Goal: Register for event/course

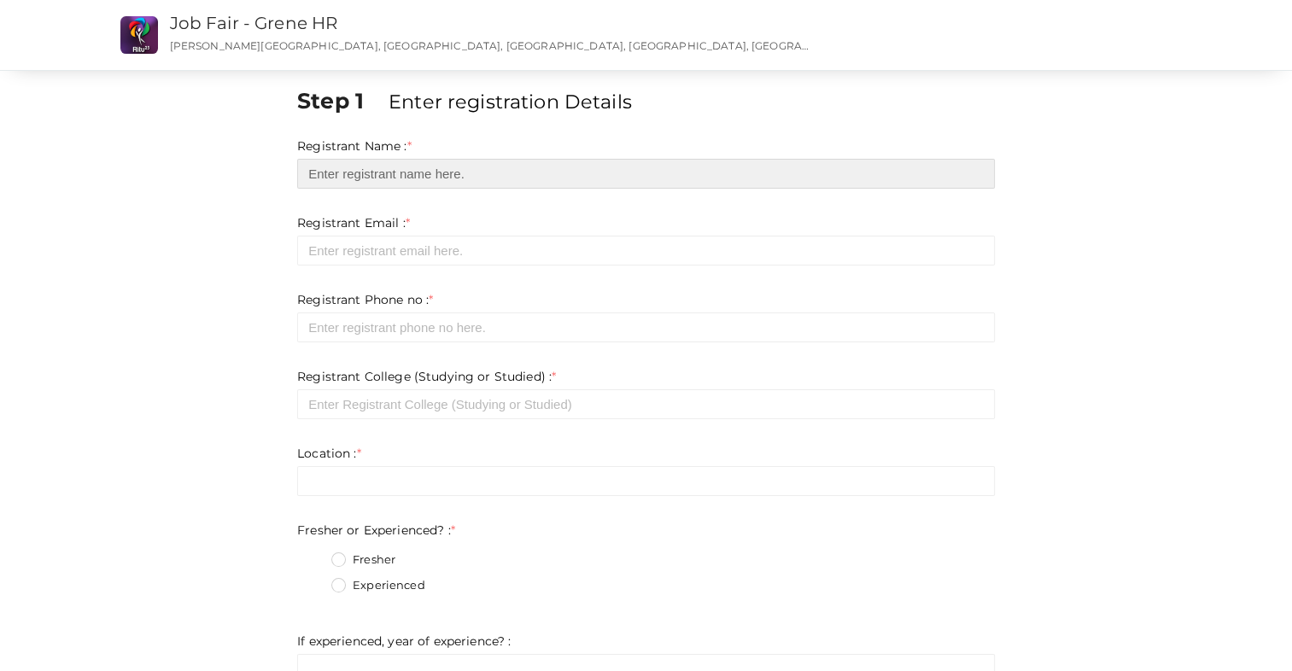
click at [451, 179] on input "text" at bounding box center [646, 174] width 698 height 30
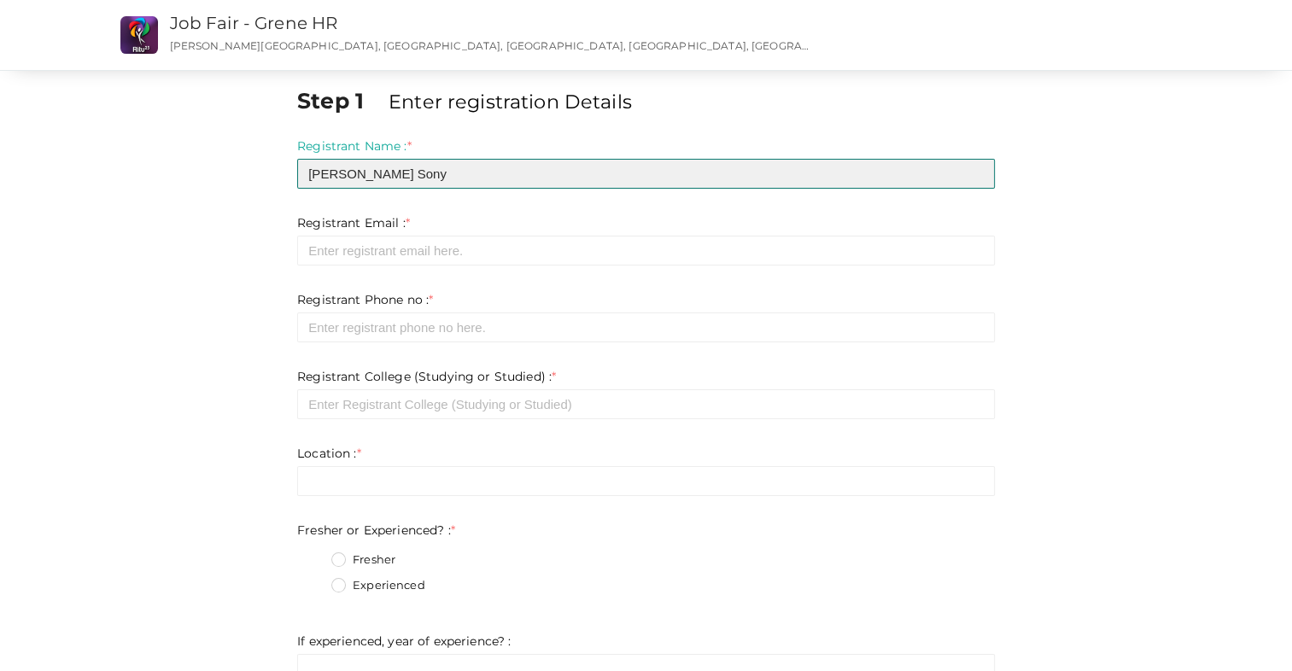
type input "[PERSON_NAME] Sony"
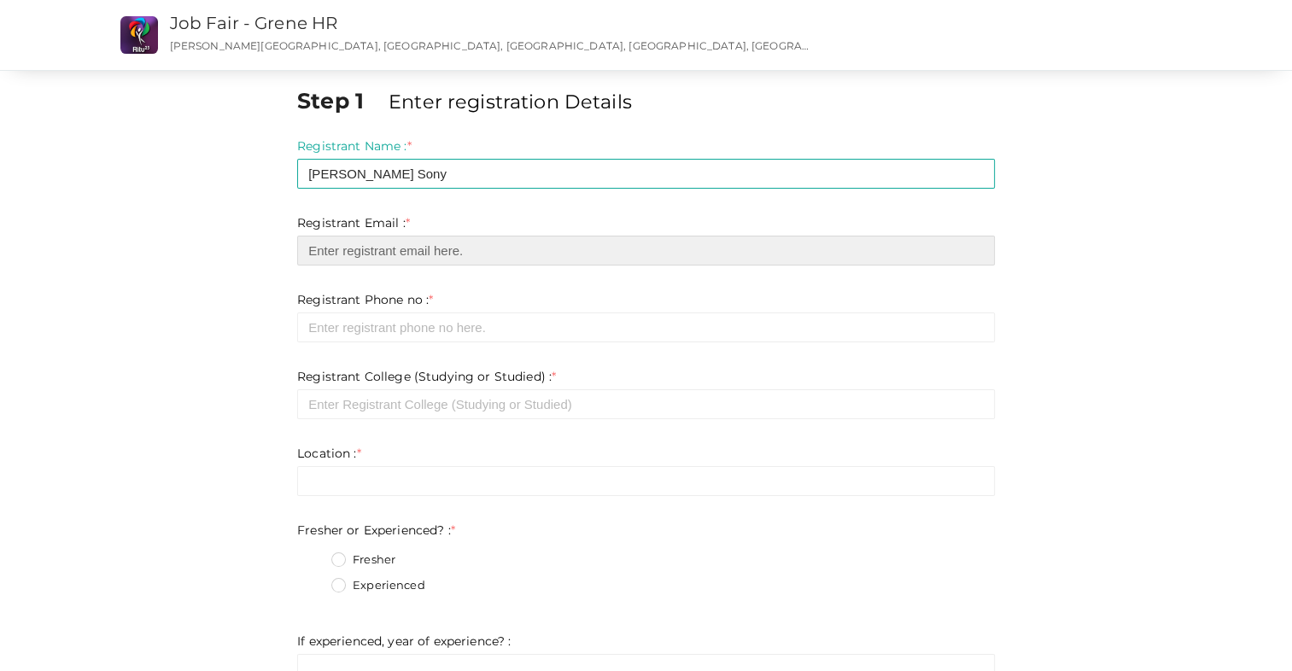
click at [412, 255] on input "email" at bounding box center [646, 251] width 698 height 30
type input "[EMAIL_ADDRESS][DOMAIN_NAME]"
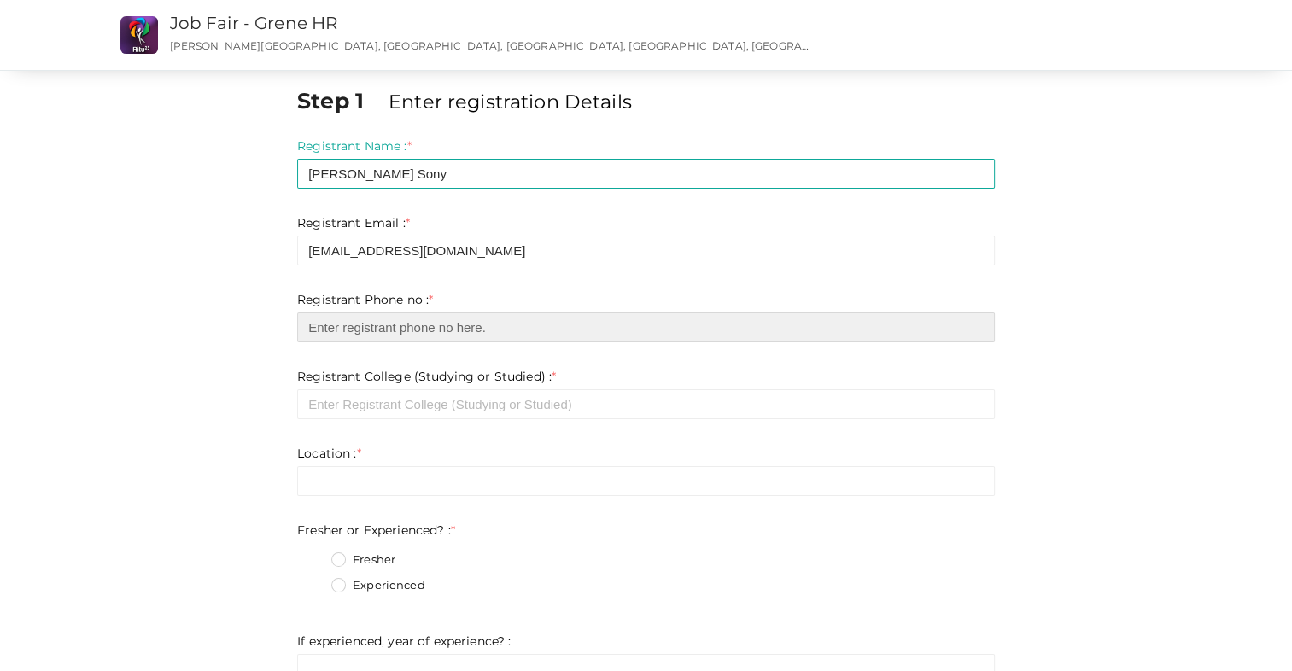
type input "8547649279"
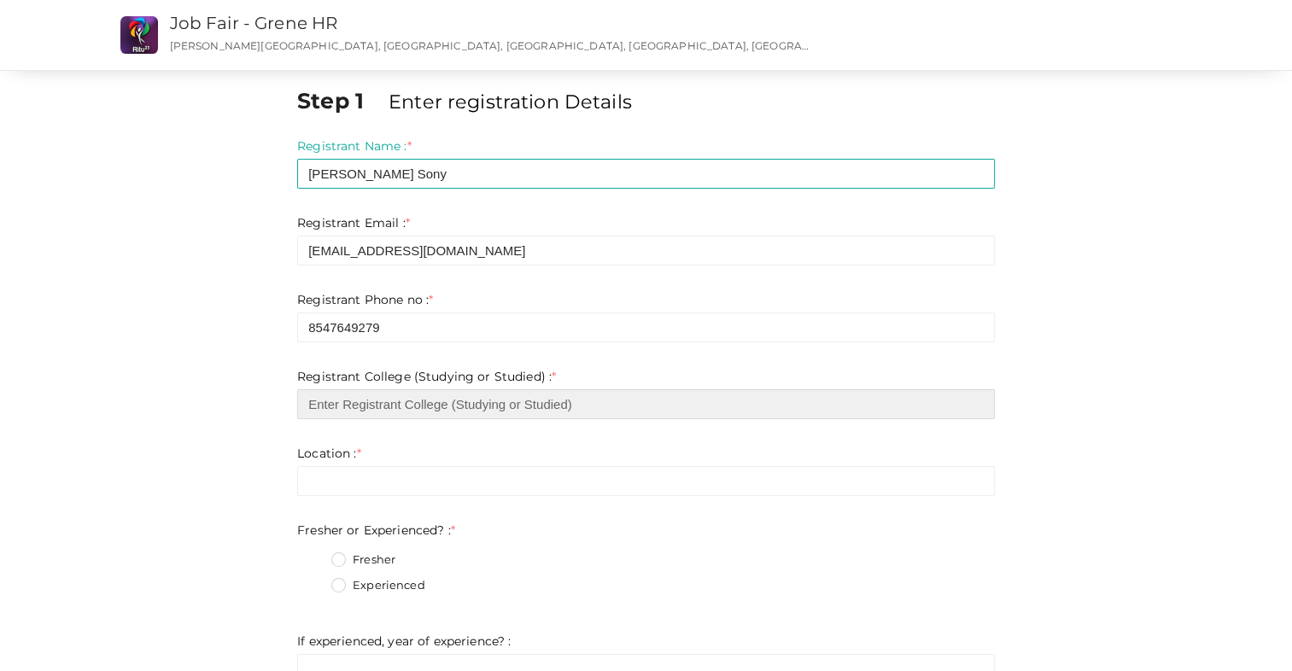
type input "College of Engineering Kidangoor"
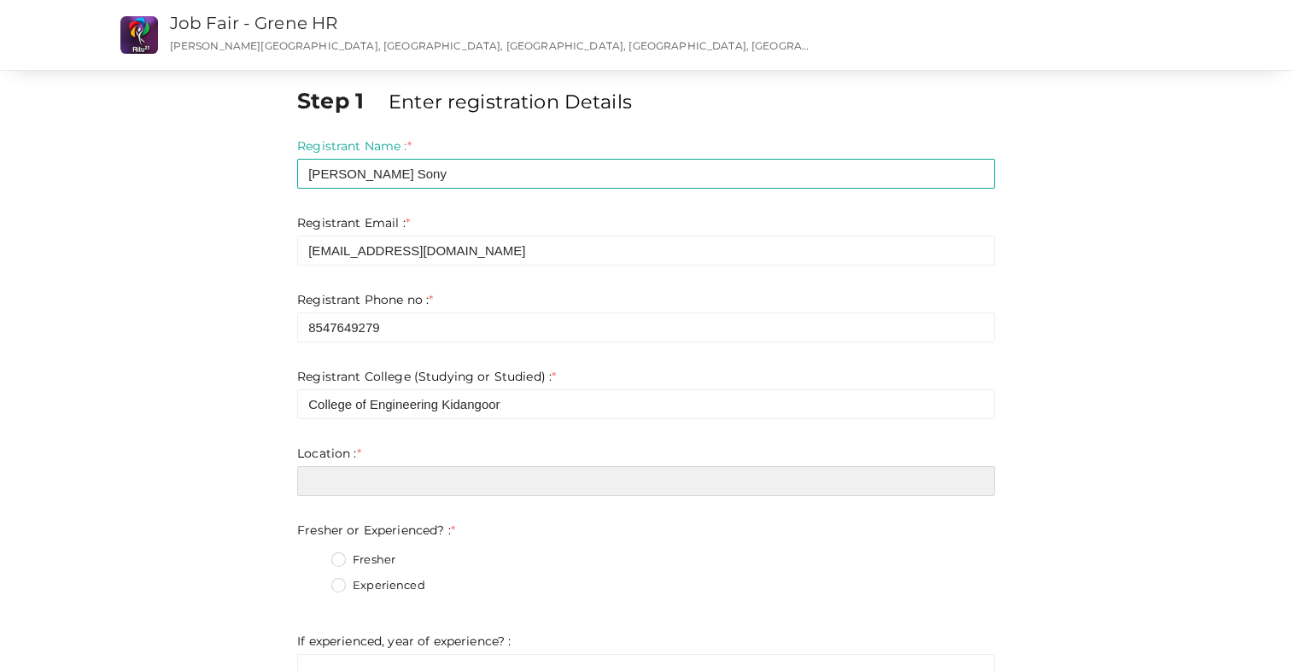
type input "Pala"
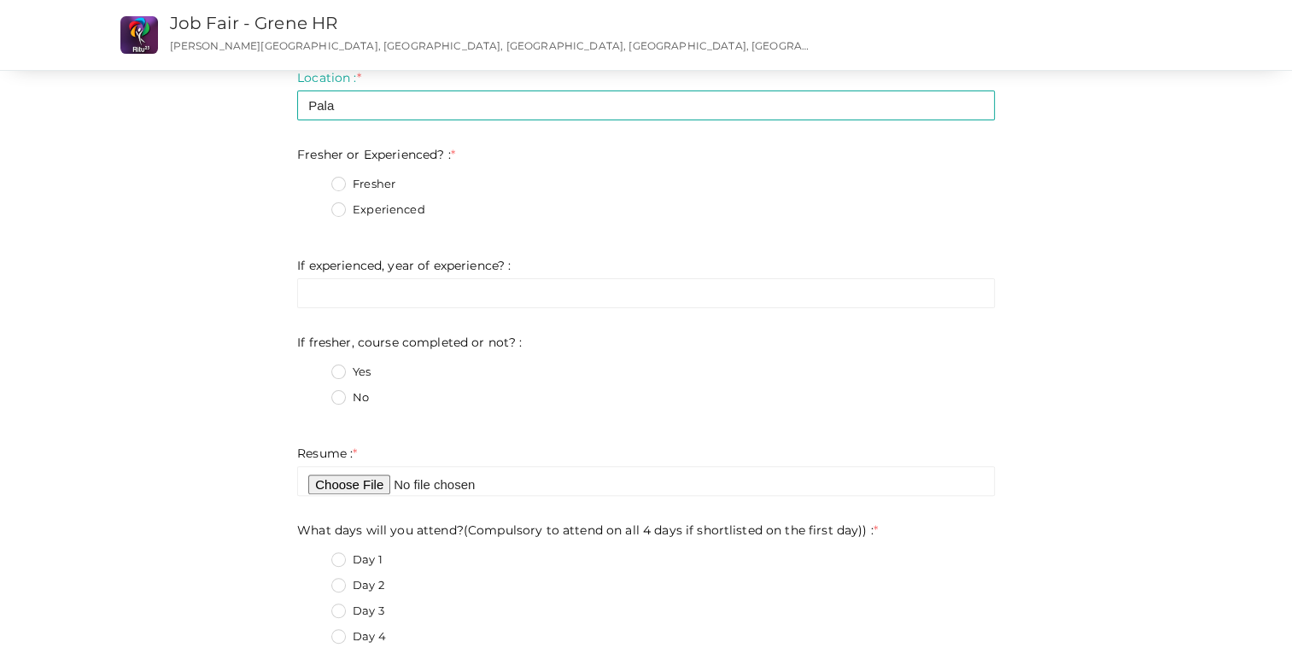
scroll to position [383, 0]
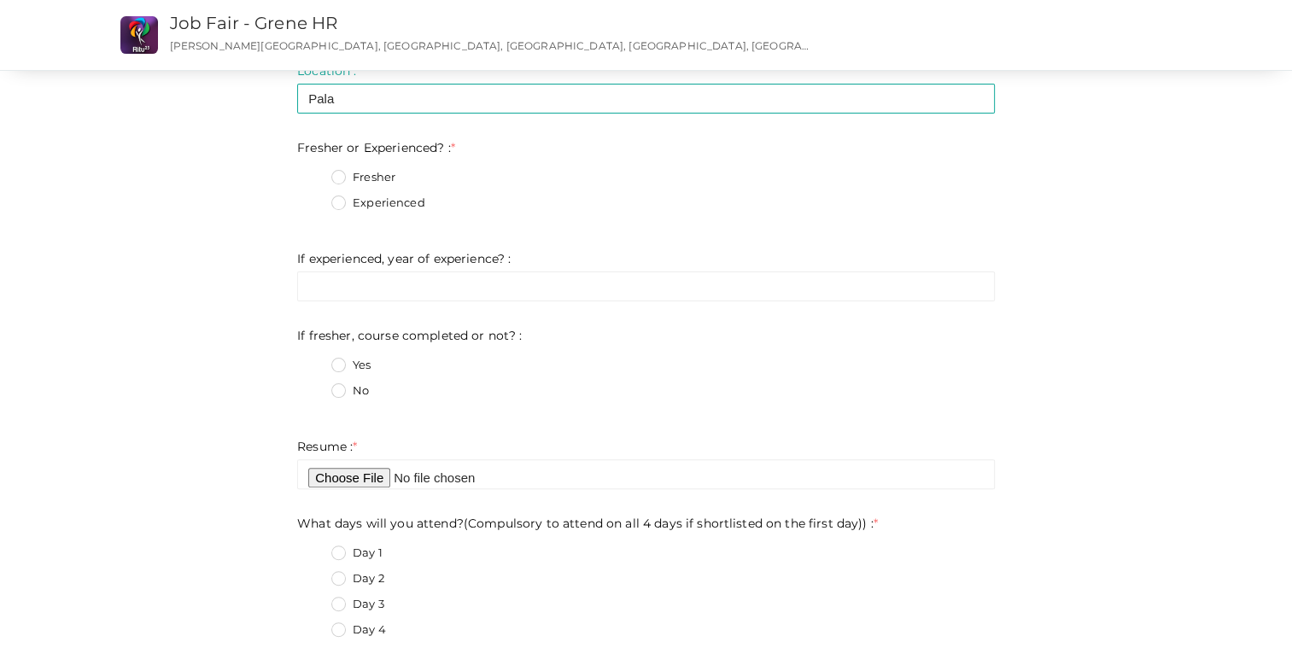
click at [352, 182] on label "Fresher" at bounding box center [363, 177] width 64 height 17
click at [314, 173] on Experienced\?\+0 "Fresher" at bounding box center [314, 173] width 0 height 0
click at [342, 389] on label "No" at bounding box center [350, 391] width 38 height 17
click at [314, 386] on not\?\+1 "No" at bounding box center [314, 386] width 0 height 0
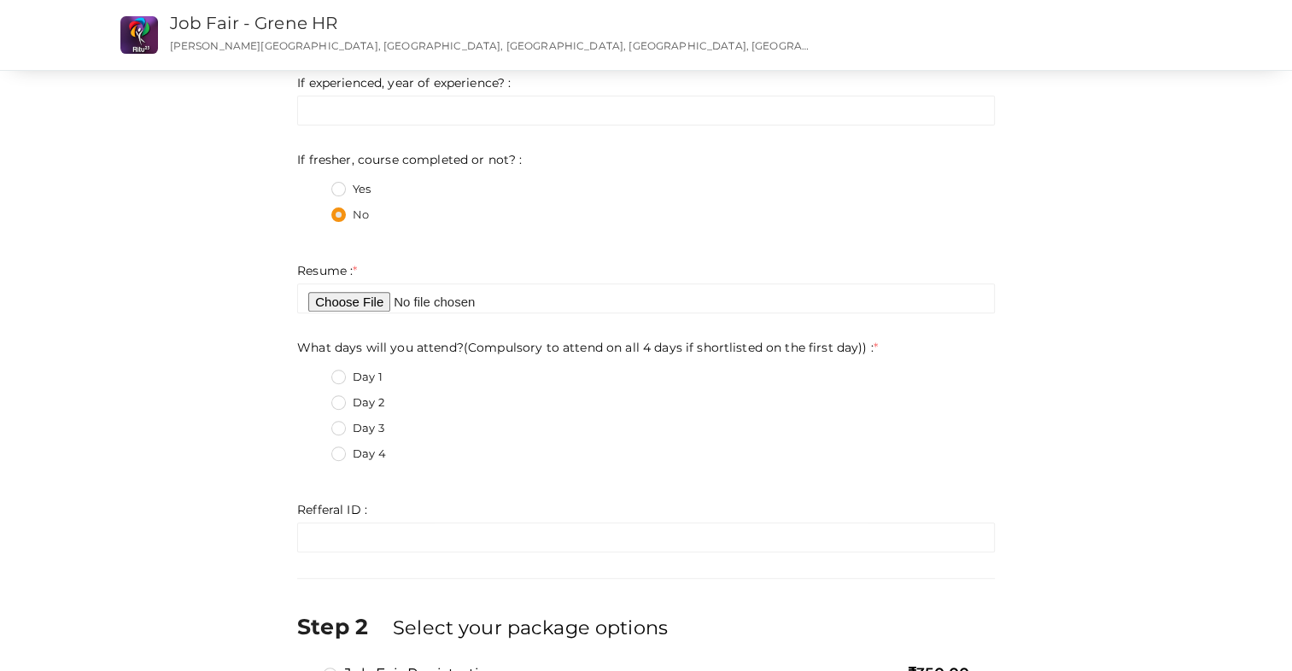
scroll to position [559, 0]
click at [353, 428] on label "Day 3" at bounding box center [357, 427] width 53 height 17
click at [314, 423] on day\)\)\+2 "Day 3" at bounding box center [314, 423] width 0 height 0
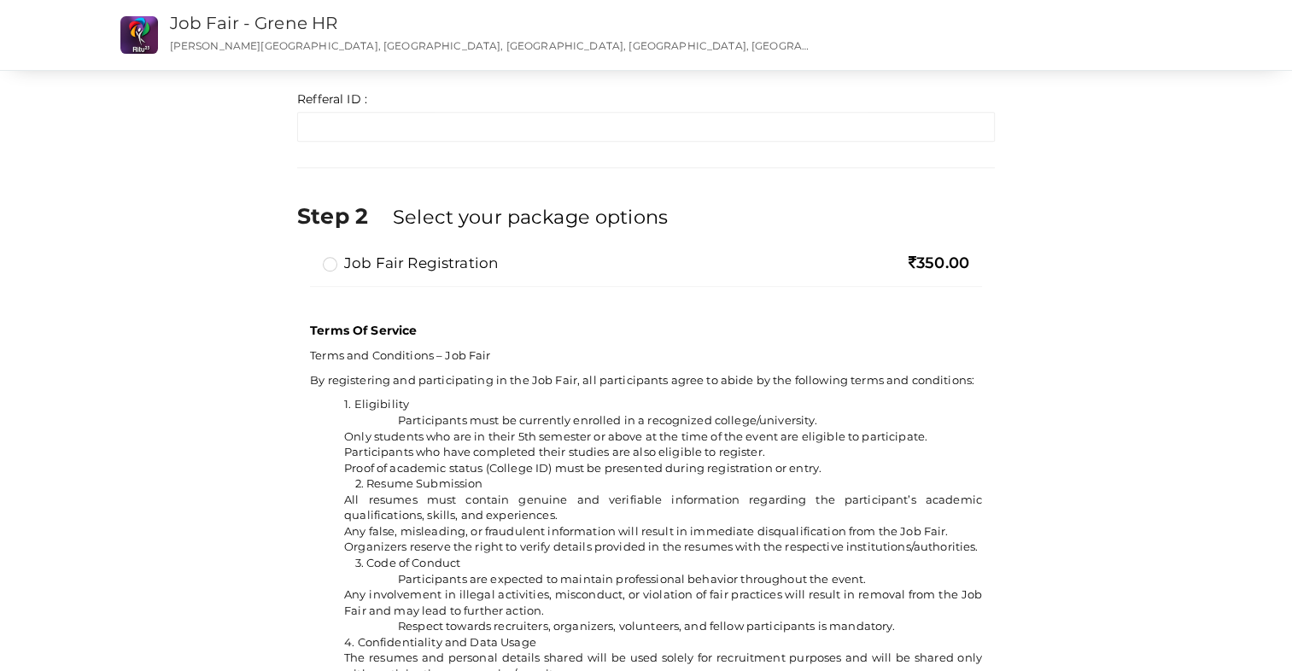
scroll to position [970, 0]
click at [328, 255] on label "Job Fair Registration" at bounding box center [410, 262] width 175 height 20
click at [306, 255] on input "Job Fair Registration" at bounding box center [306, 255] width 0 height 0
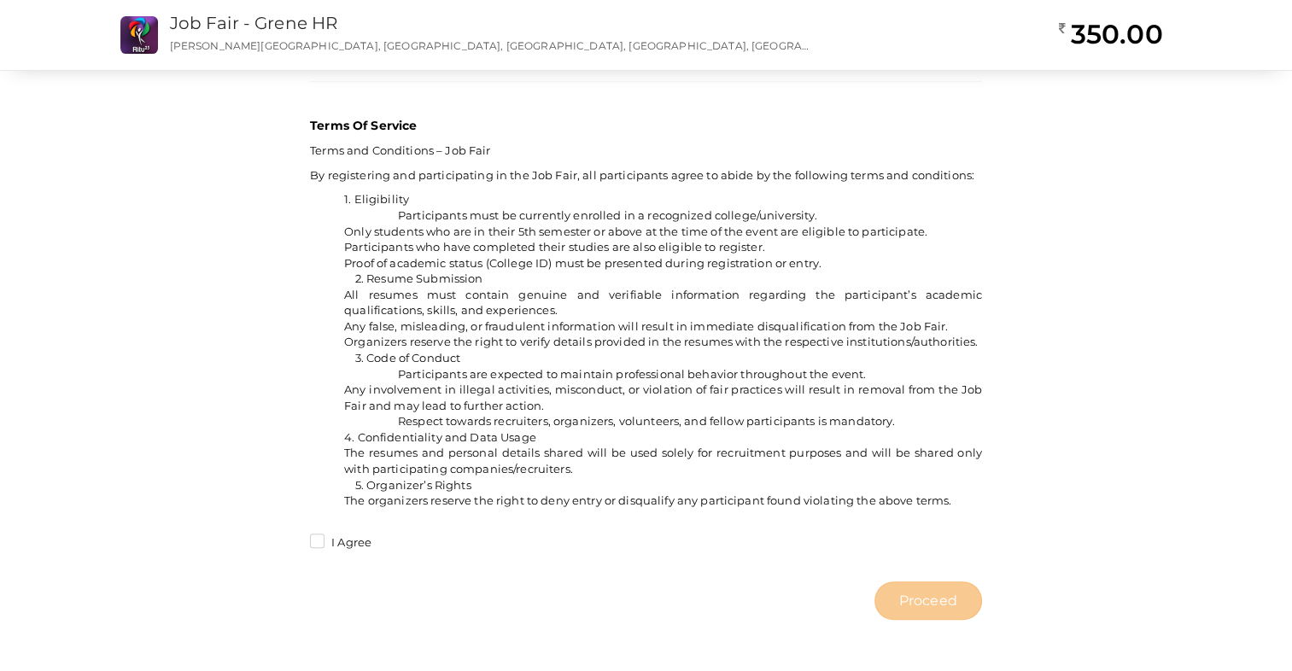
click at [352, 552] on label "I Agree" at bounding box center [340, 543] width 61 height 17
click at [293, 538] on input "I Agree" at bounding box center [293, 538] width 0 height 0
click at [920, 596] on span "Proceed" at bounding box center [928, 601] width 58 height 20
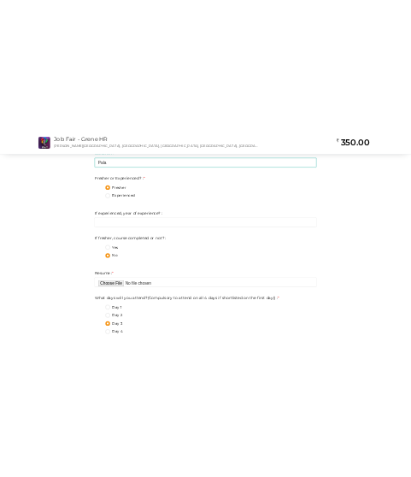
scroll to position [398, 0]
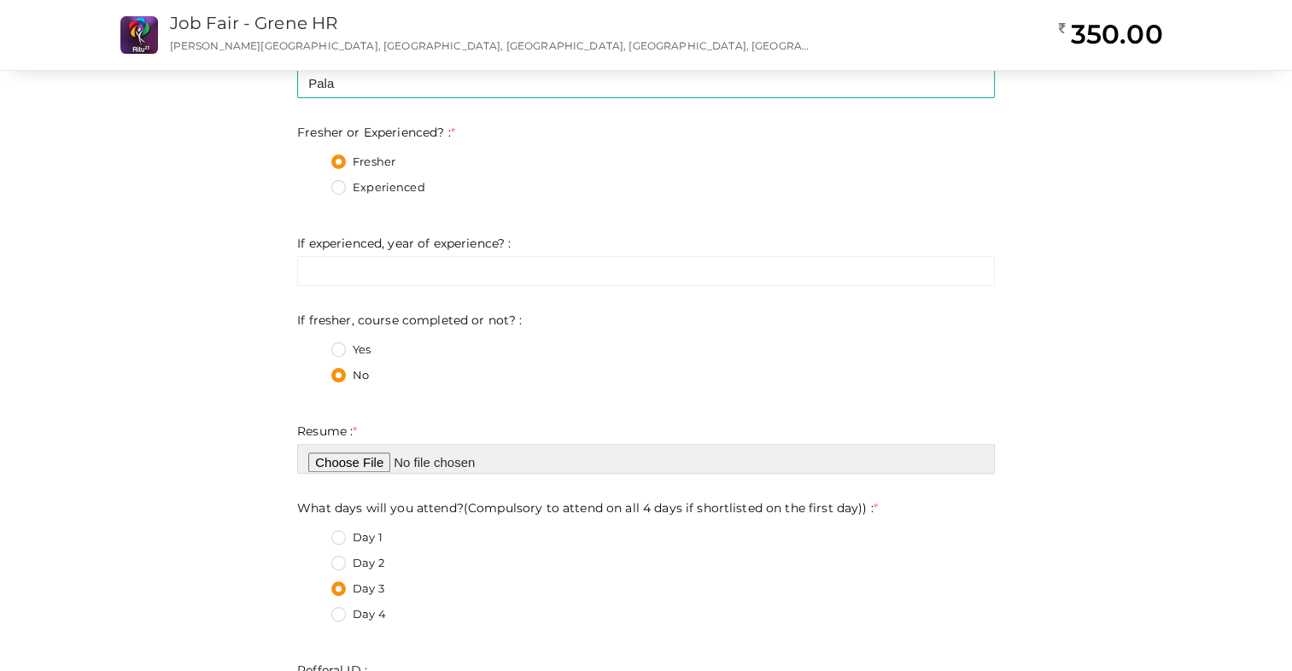
click at [333, 462] on input "file" at bounding box center [646, 459] width 698 height 30
click at [345, 464] on input "file" at bounding box center [646, 459] width 698 height 30
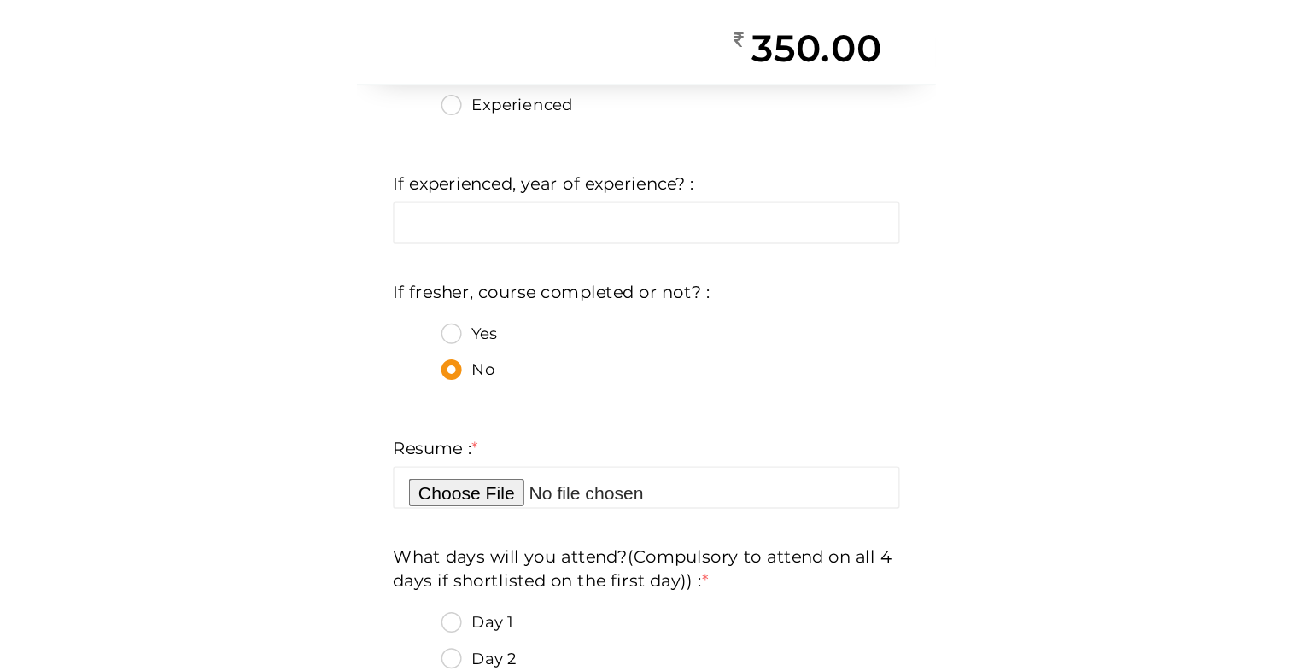
scroll to position [518, 0]
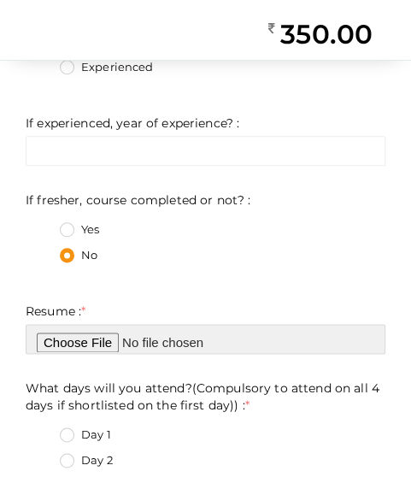
click at [69, 341] on input "file" at bounding box center [206, 339] width 360 height 30
type input "C:\fakepath\ARUNIMA_SONY_CV (4).pdf"
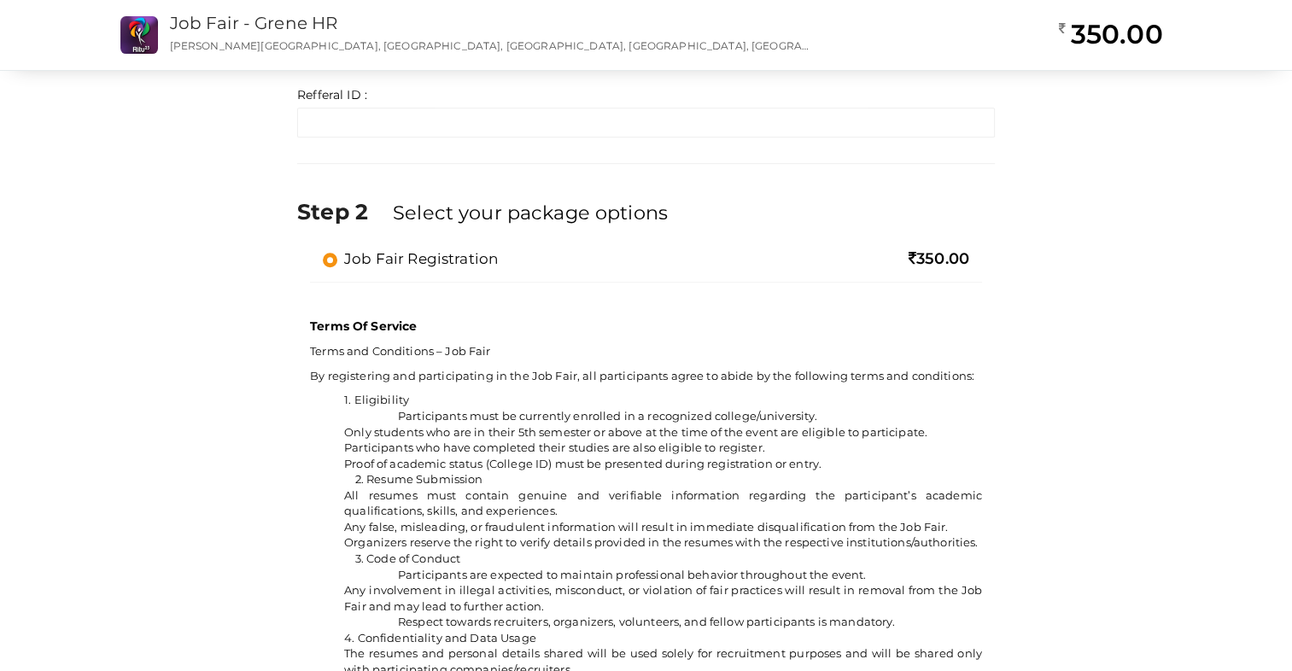
scroll to position [1236, 0]
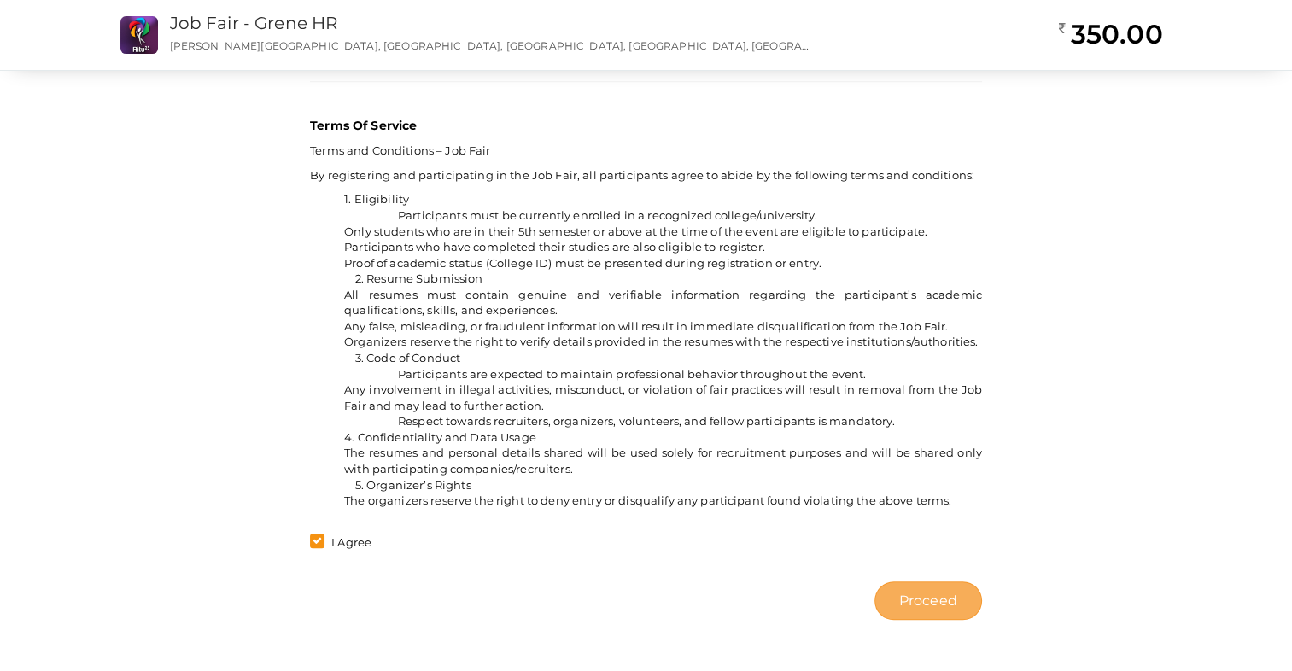
click at [930, 610] on span "Proceed" at bounding box center [928, 601] width 58 height 20
type input "N/A"
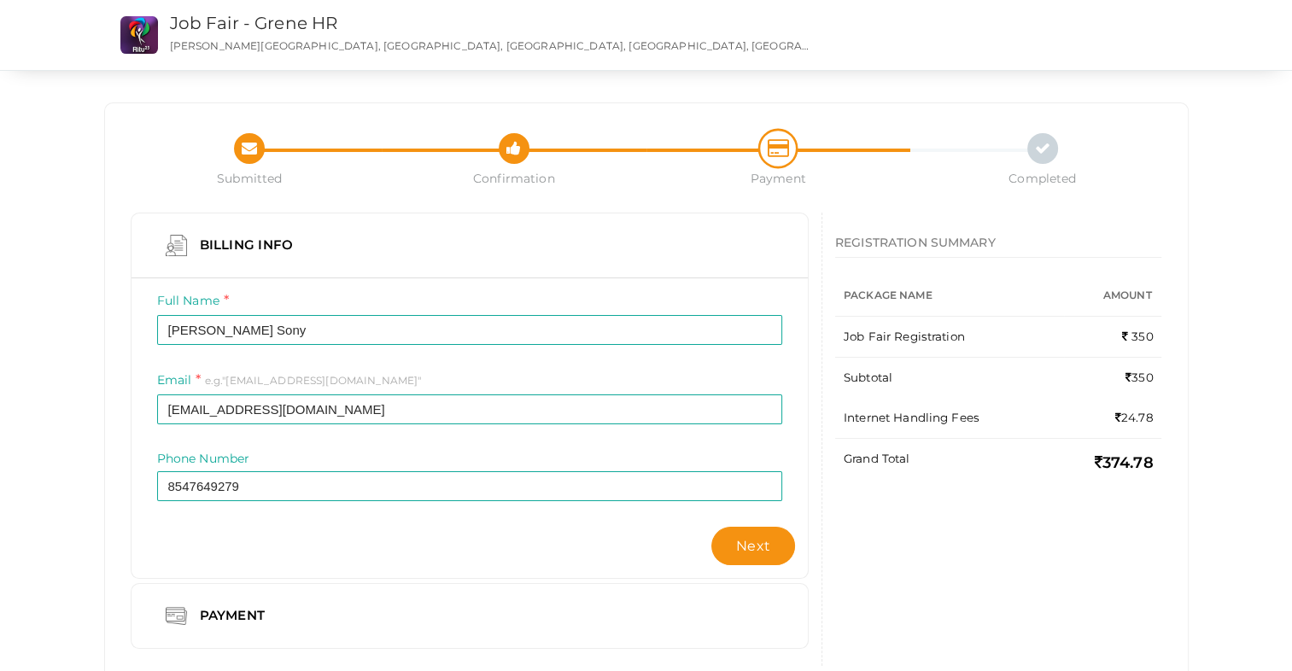
scroll to position [50, 0]
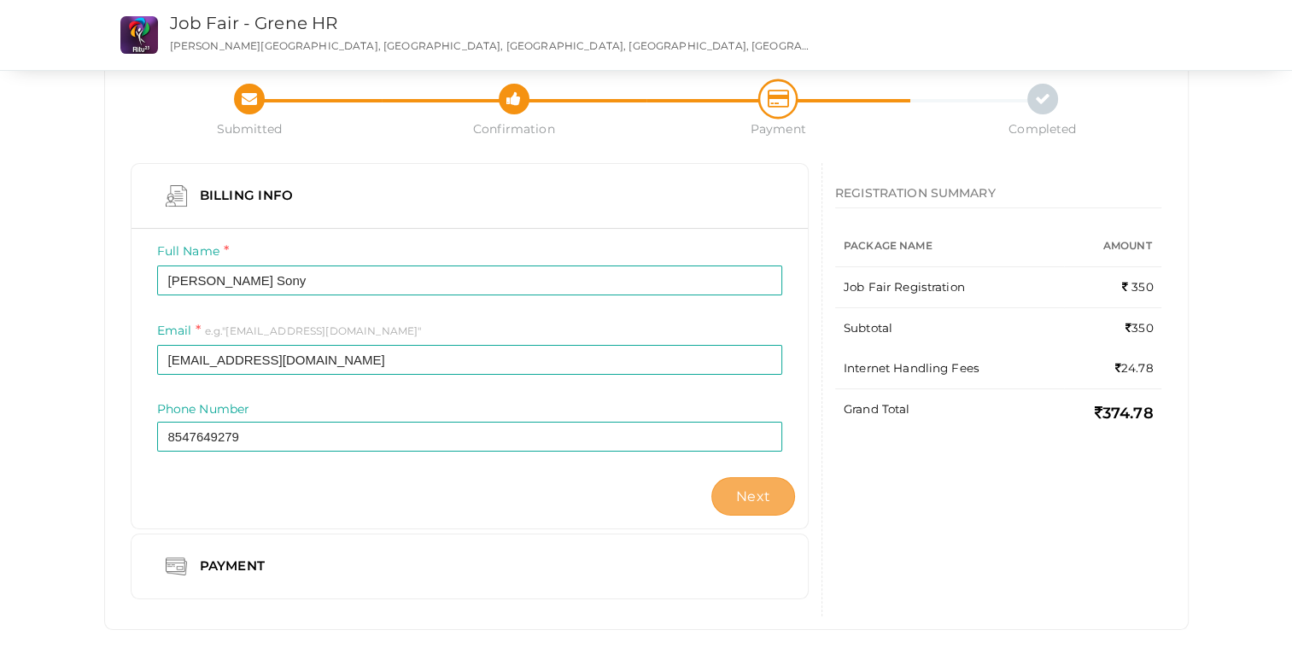
click at [749, 485] on button "Next" at bounding box center [753, 496] width 84 height 38
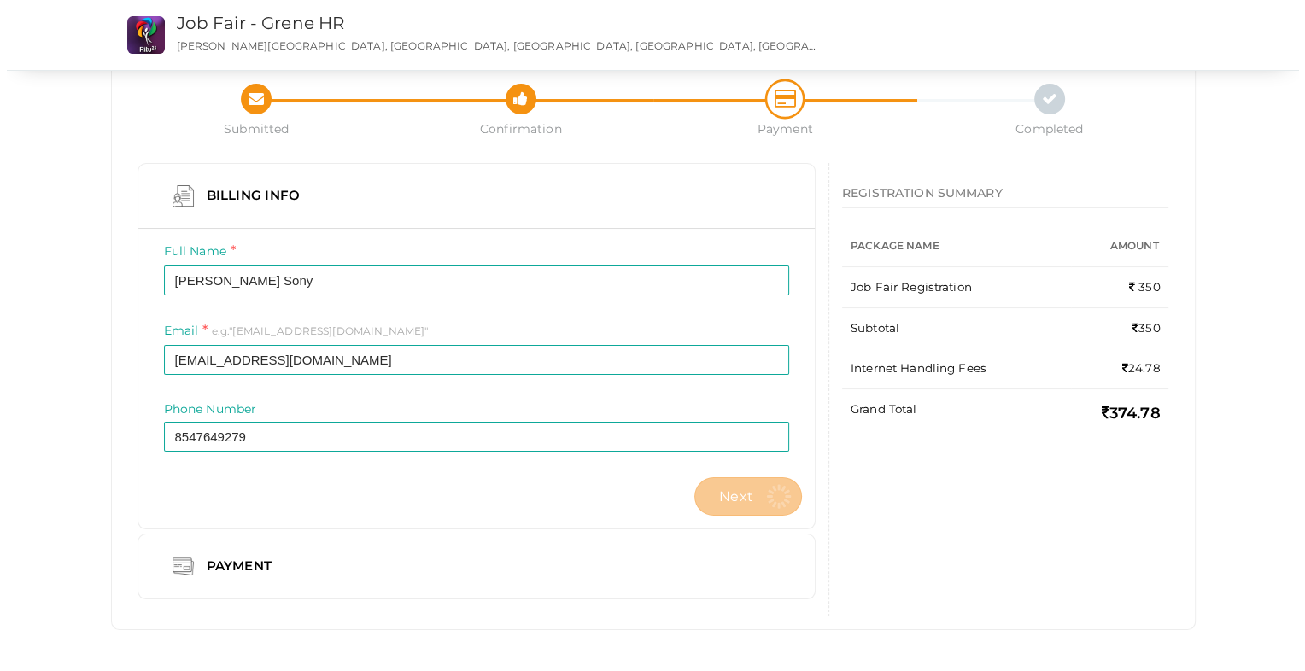
scroll to position [0, 0]
